Goal: Navigation & Orientation: Find specific page/section

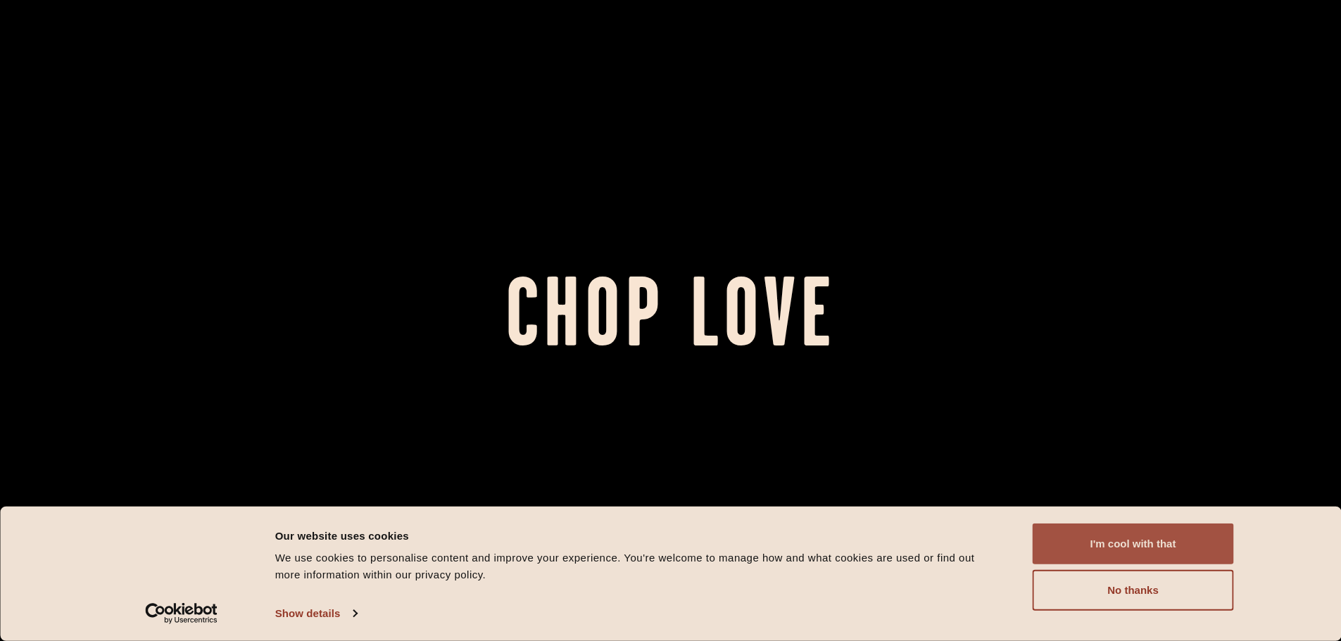
click at [1137, 551] on button "I'm cool with that" at bounding box center [1132, 544] width 201 height 41
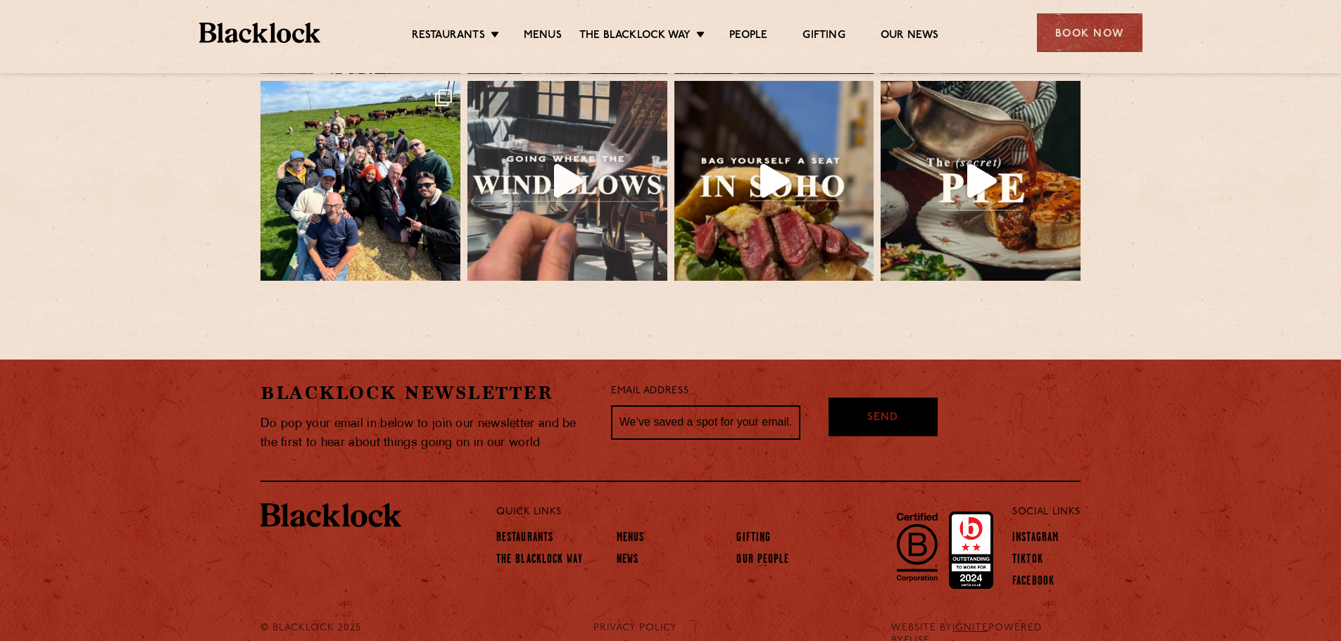
scroll to position [3137, 0]
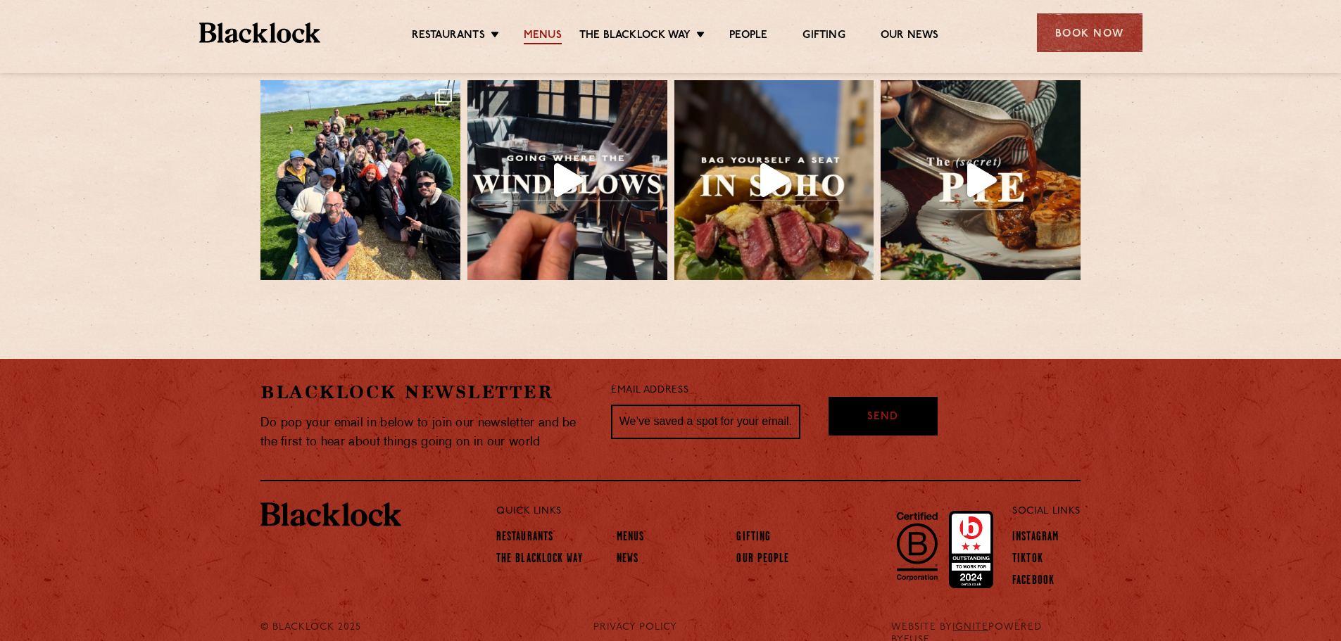
click at [544, 34] on link "Menus" at bounding box center [543, 36] width 38 height 15
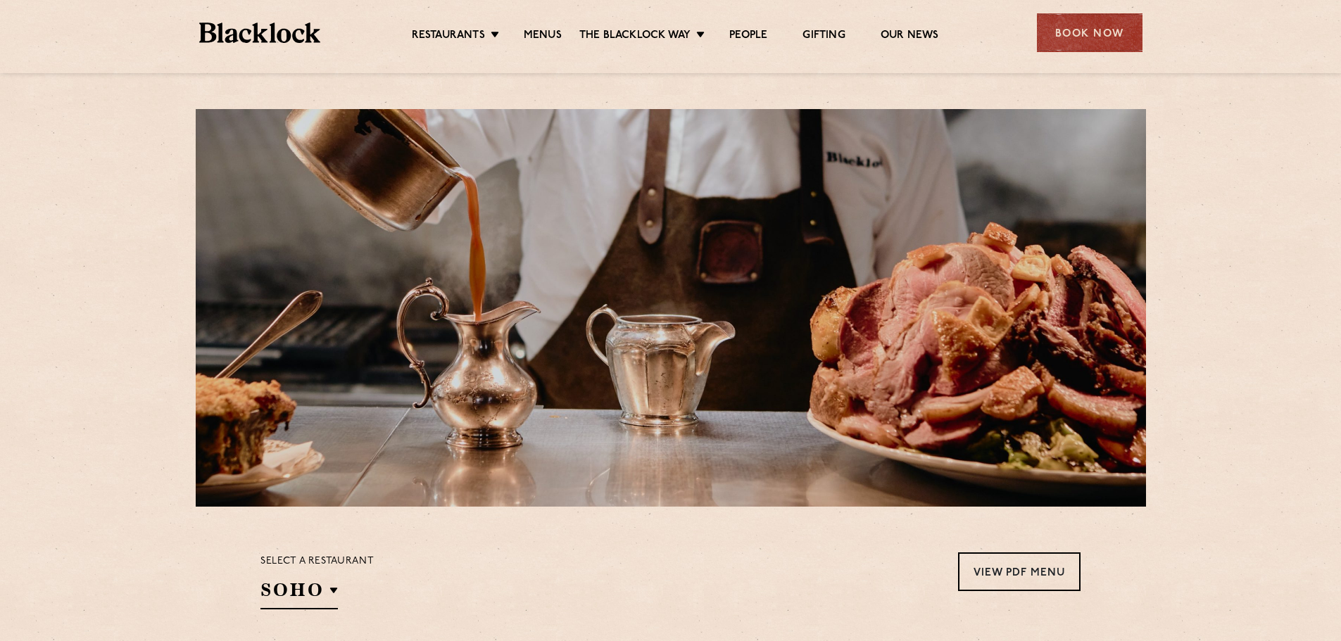
click at [1072, 267] on div at bounding box center [671, 308] width 950 height 398
drag, startPoint x: 872, startPoint y: 353, endPoint x: 770, endPoint y: 352, distance: 102.0
click at [802, 354] on div at bounding box center [671, 308] width 950 height 398
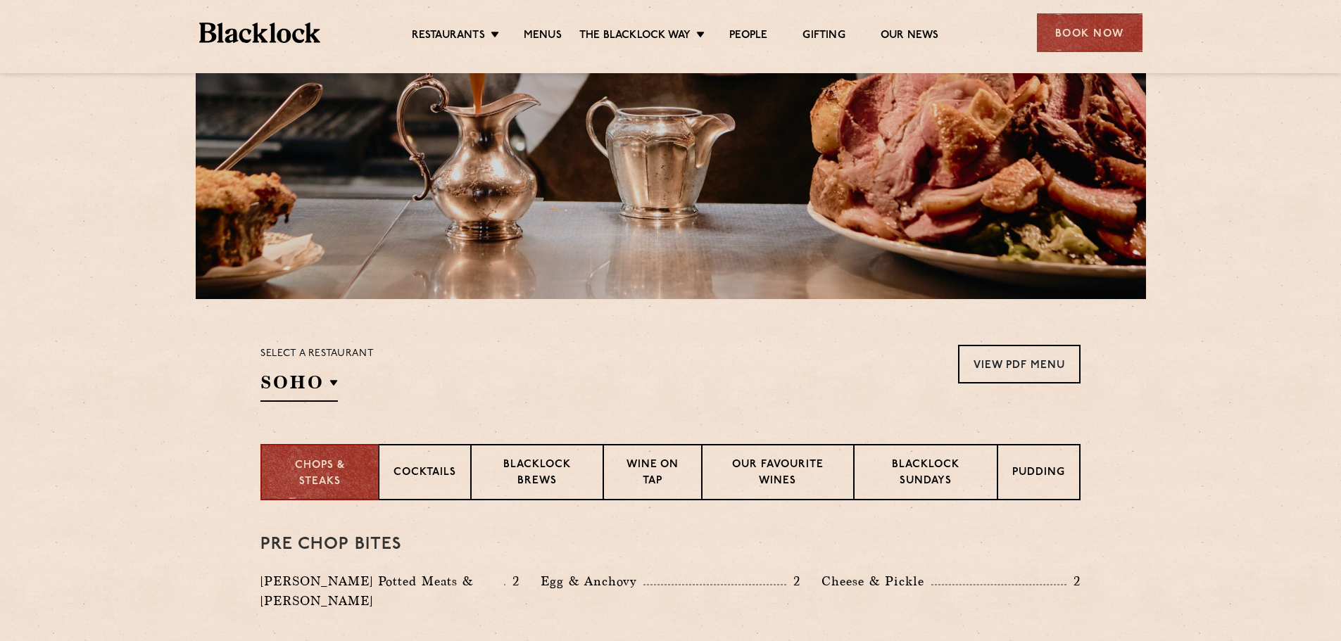
scroll to position [281, 0]
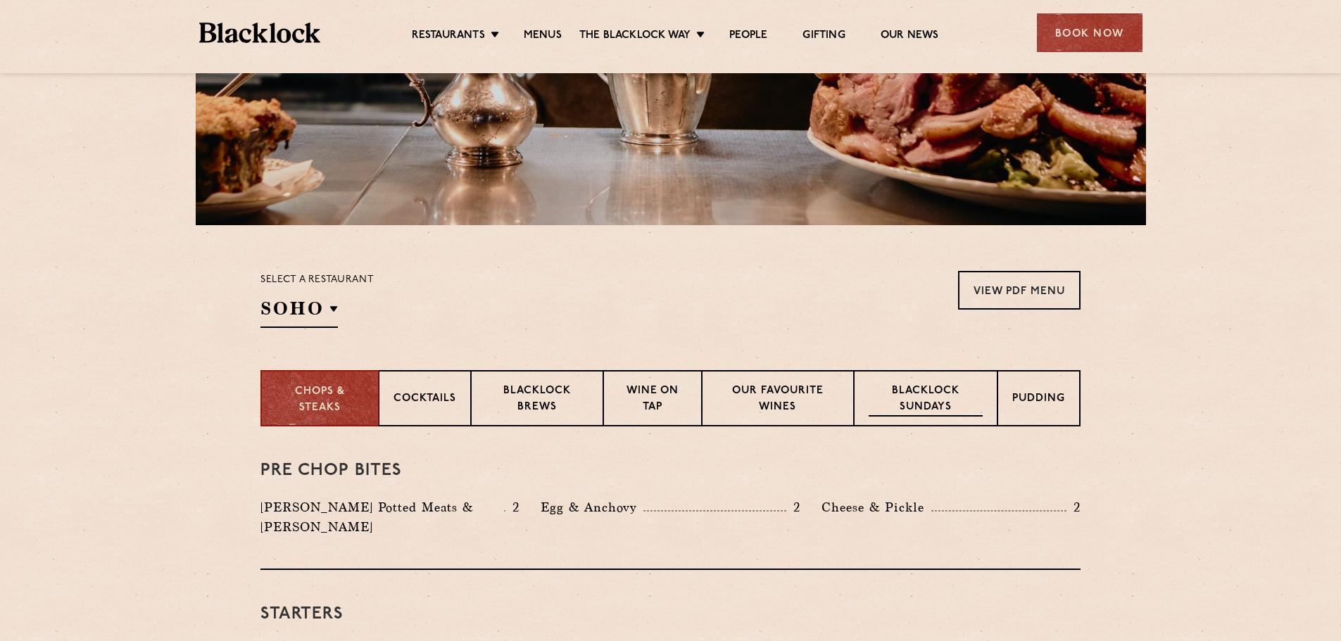
drag, startPoint x: 935, startPoint y: 406, endPoint x: 922, endPoint y: 406, distance: 13.4
click at [935, 406] on p "Blacklock Sundays" at bounding box center [925, 400] width 114 height 33
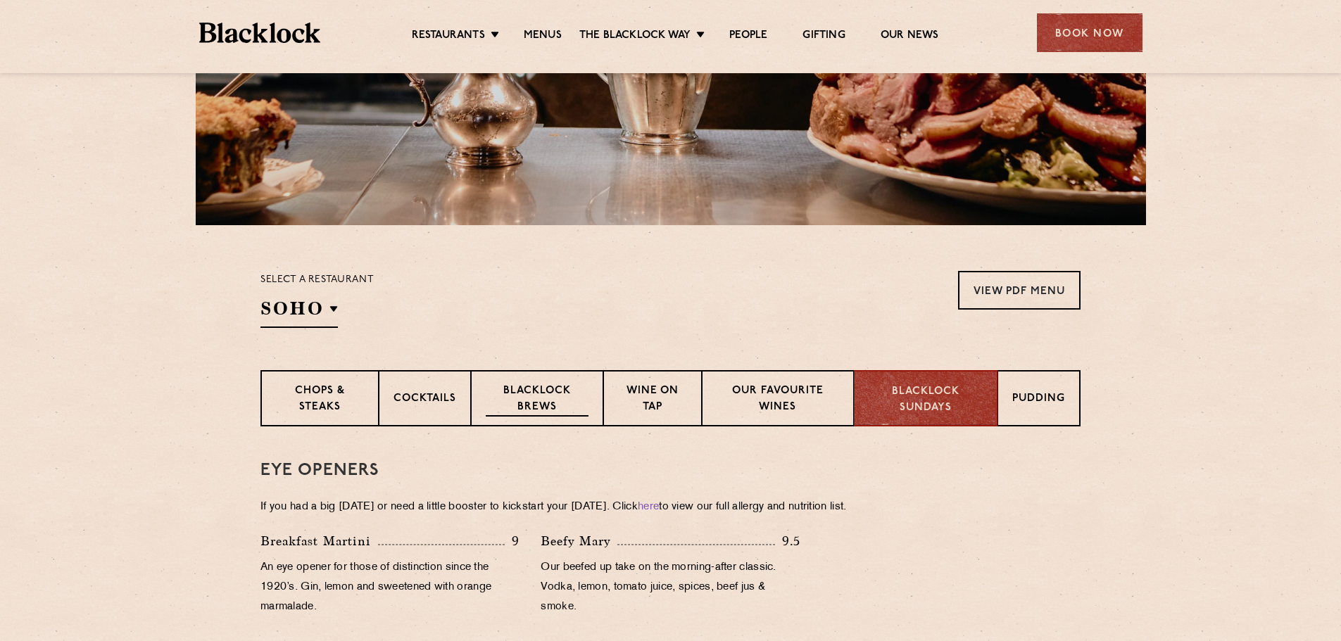
click at [538, 405] on p "Blacklock Brews" at bounding box center [537, 400] width 103 height 33
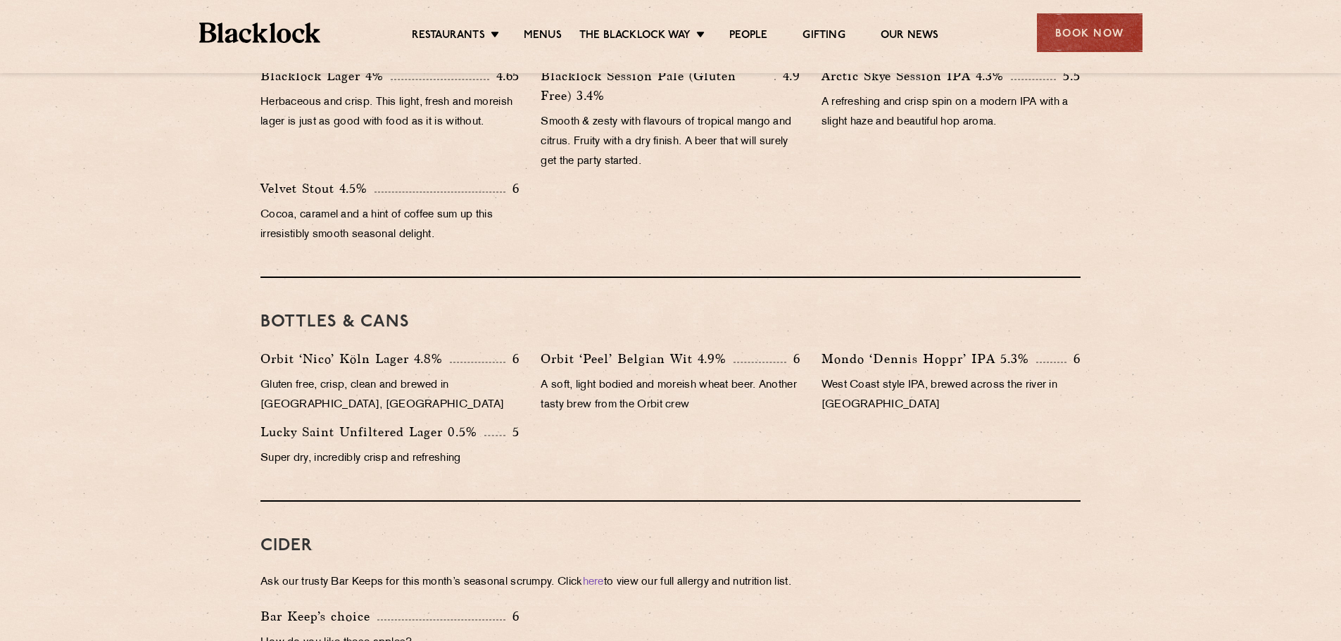
scroll to position [468, 0]
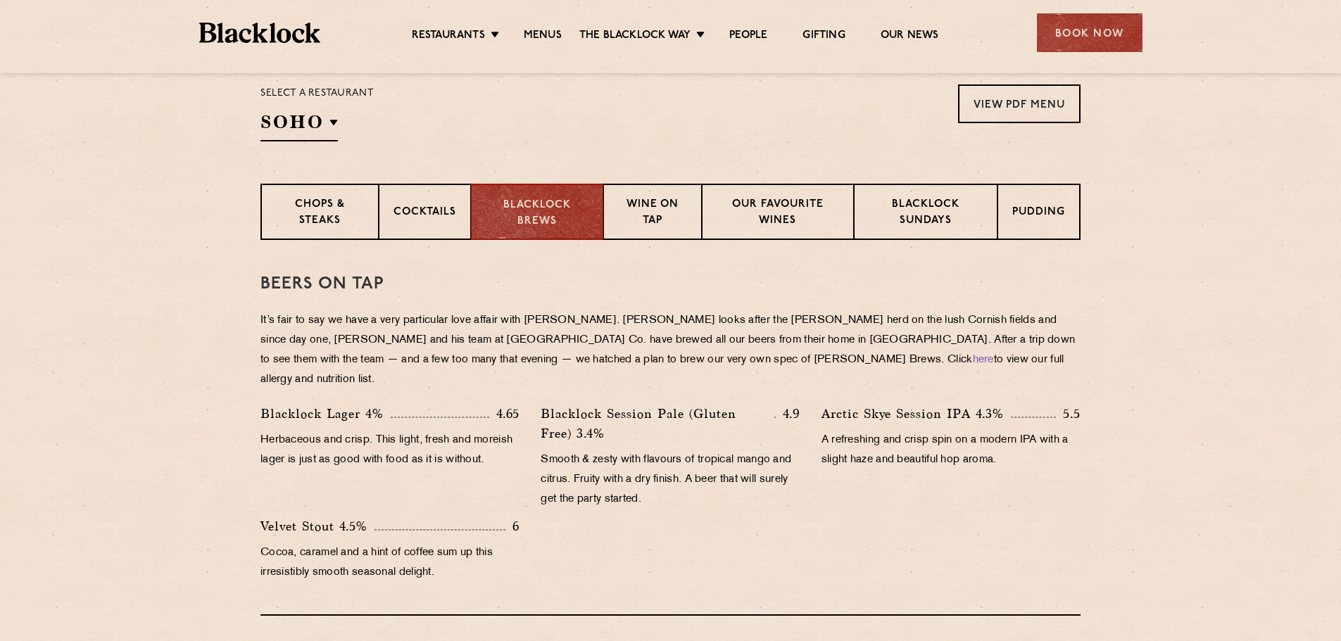
click at [747, 22] on ul "Restaurants Soho City Shoreditch Covent Garden Canary Wharf Manchester Birmingh…" at bounding box center [674, 33] width 709 height 23
click at [749, 29] on link "People" at bounding box center [748, 36] width 38 height 15
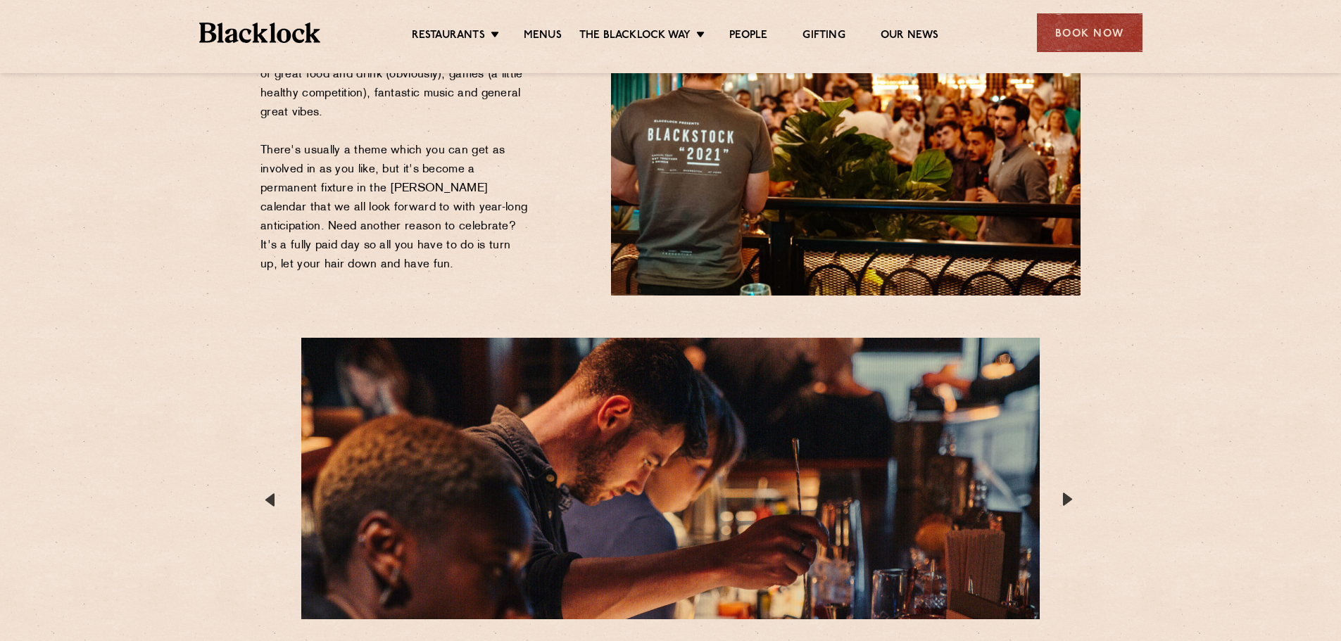
scroll to position [2533, 0]
